Goal: Obtain resource: Obtain resource

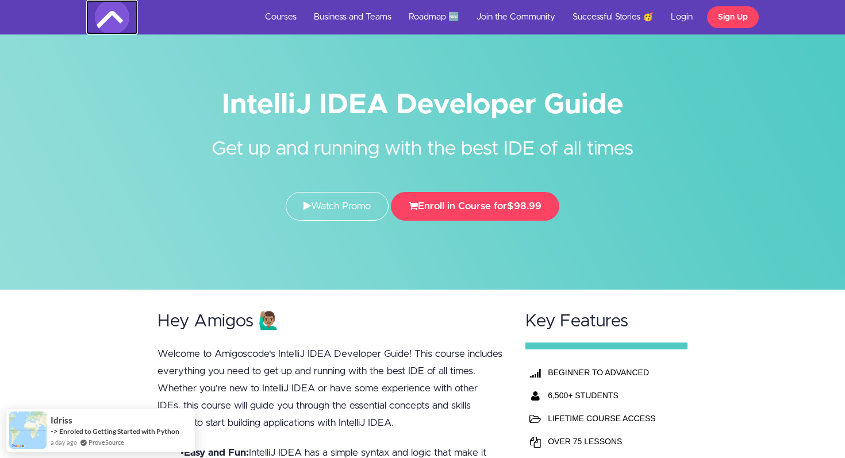
click at [117, 21] on img at bounding box center [112, 17] width 34 height 34
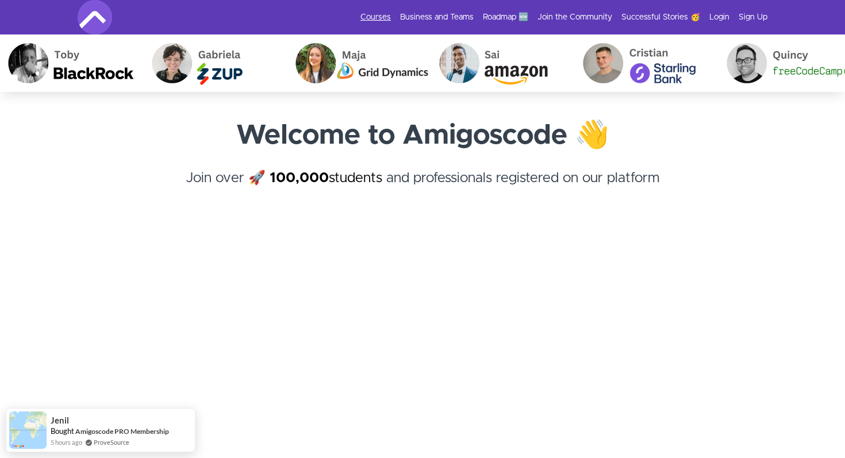
click at [389, 20] on link "Courses" at bounding box center [375, 16] width 30 height 11
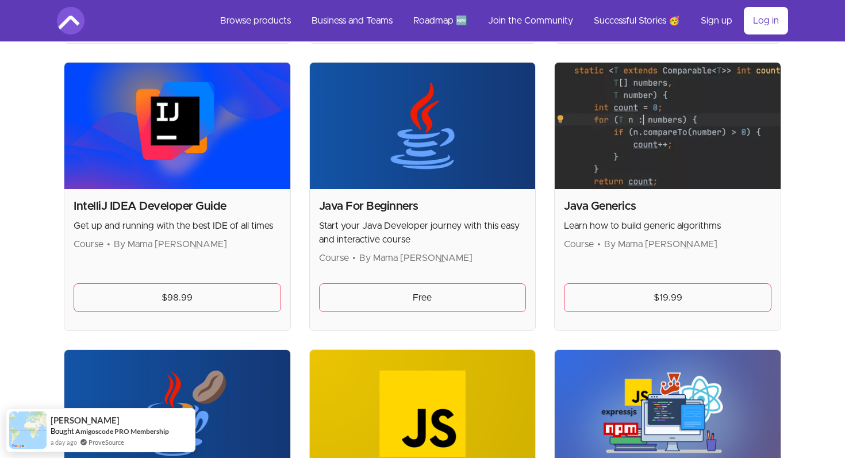
scroll to position [1099, 0]
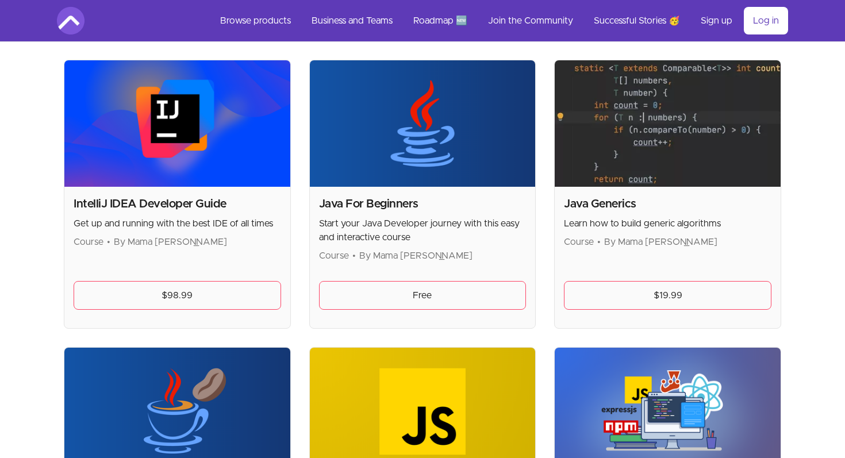
click at [206, 209] on h2 "IntelliJ IDEA Developer Guide" at bounding box center [177, 204] width 207 height 16
click at [196, 202] on h2 "IntelliJ IDEA Developer Guide" at bounding box center [177, 204] width 207 height 16
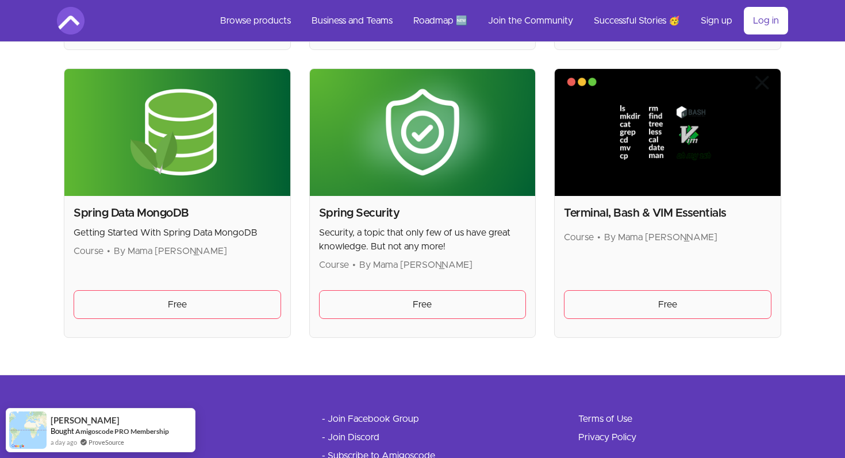
scroll to position [3090, 0]
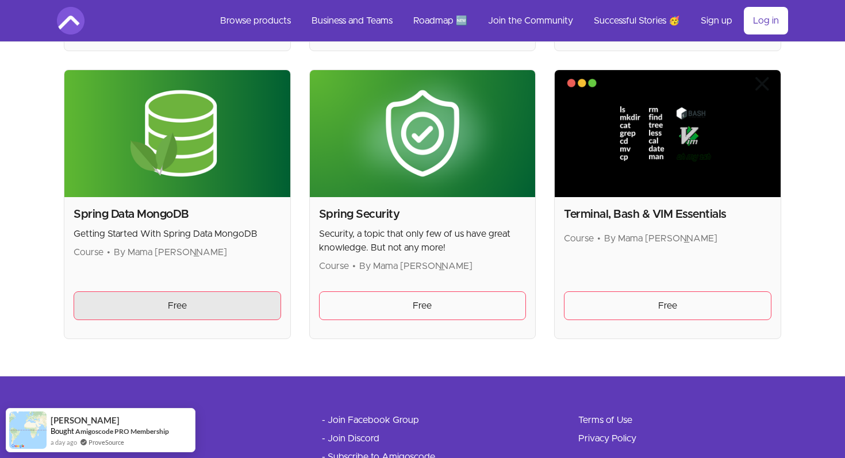
click at [197, 304] on link "Free" at bounding box center [177, 305] width 207 height 29
